Goal: Navigation & Orientation: Find specific page/section

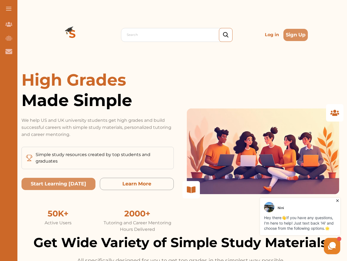
click at [173, 130] on p "We help US and UK university students get high grades and build successful care…" at bounding box center [97, 127] width 152 height 21
click at [9, 9] on span at bounding box center [8, 8] width 5 height 1
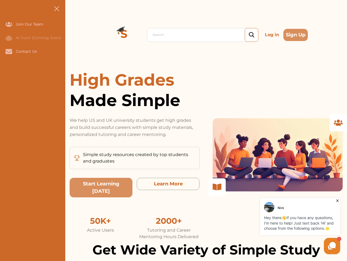
click at [9, 24] on icon "Join Our Team" at bounding box center [8, 24] width 7 height 5
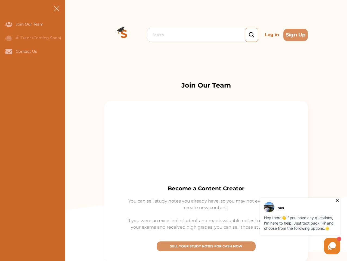
click at [9, 38] on icon "AI Tutor (Coming Soon)" at bounding box center [8, 37] width 7 height 5
click at [9, 51] on icon "Contact Us" at bounding box center [8, 51] width 7 height 5
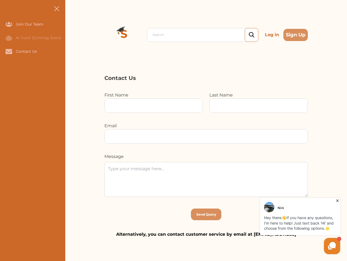
click at [72, 35] on div "Search Log in Sign Up Search Log in Sign Up" at bounding box center [206, 35] width 282 height 70
click at [272, 35] on p "Log in" at bounding box center [272, 34] width 18 height 11
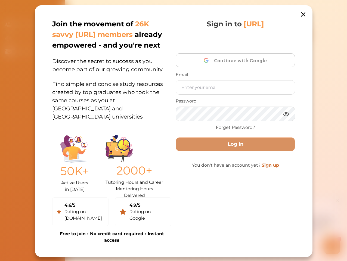
click at [295, 35] on div "Join the movement of 26K savvy [URL] members already empowered - and you're nex…" at bounding box center [174, 131] width 278 height 252
click at [58, 184] on div "50K+ Active Users in [DATE] 2000+ Tutoring Hours and Career Mentoring Hours Del…" at bounding box center [111, 162] width 119 height 61
